Goal: Transaction & Acquisition: Purchase product/service

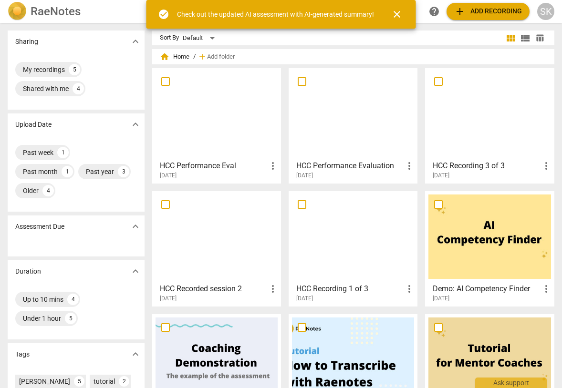
click at [485, 10] on span "add Add recording" at bounding box center [488, 11] width 68 height 11
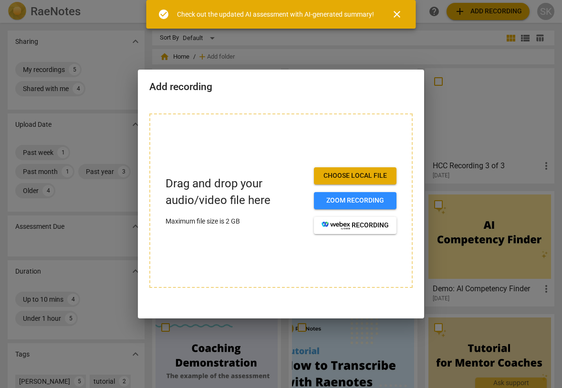
click at [376, 175] on span "Choose local file" at bounding box center [354, 176] width 67 height 10
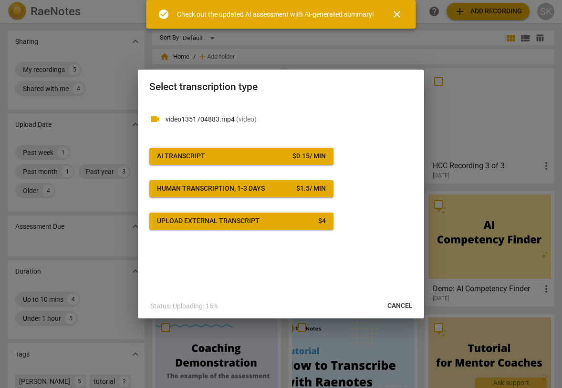
click at [252, 156] on span "AI Transcript $ 0.15 / min" at bounding box center [241, 157] width 169 height 10
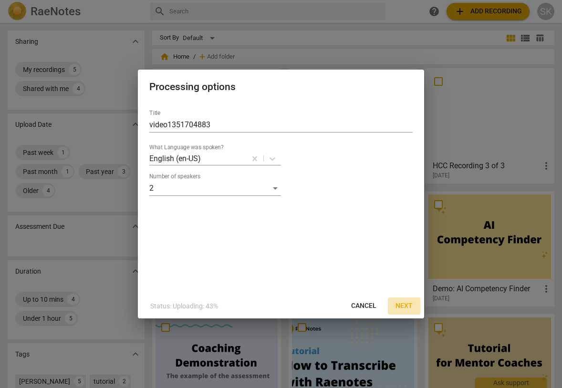
click at [408, 307] on span "Next" at bounding box center [403, 306] width 17 height 10
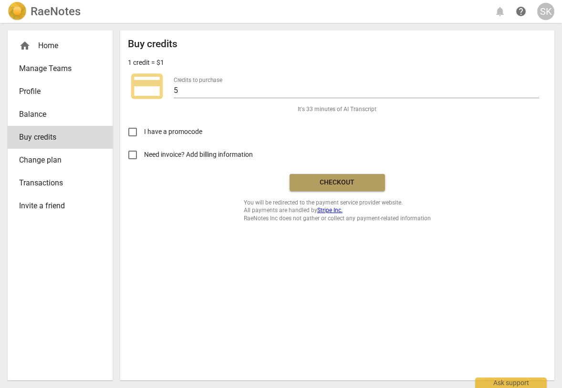
click at [340, 179] on span "Checkout" at bounding box center [337, 183] width 80 height 10
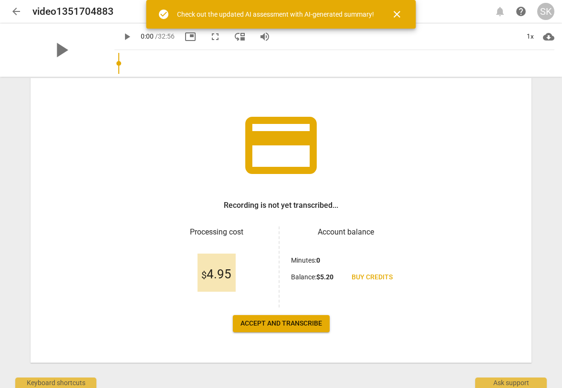
scroll to position [42, 0]
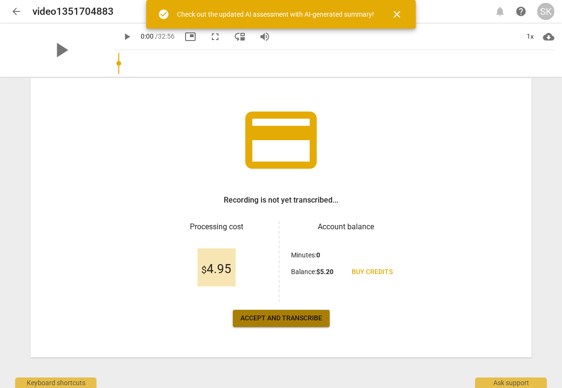
click at [303, 320] on span "Accept and transcribe" at bounding box center [281, 319] width 82 height 10
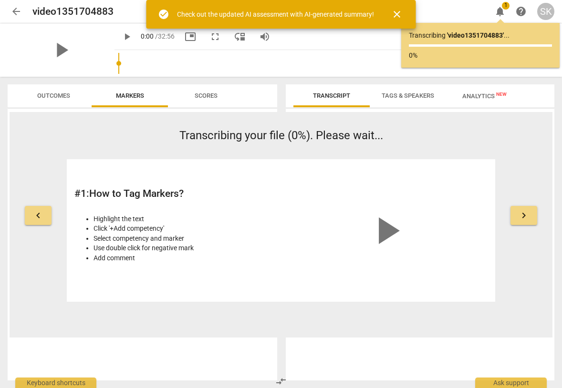
click at [400, 15] on span "close" at bounding box center [396, 14] width 11 height 11
